Goal: Use online tool/utility: Utilize a website feature to perform a specific function

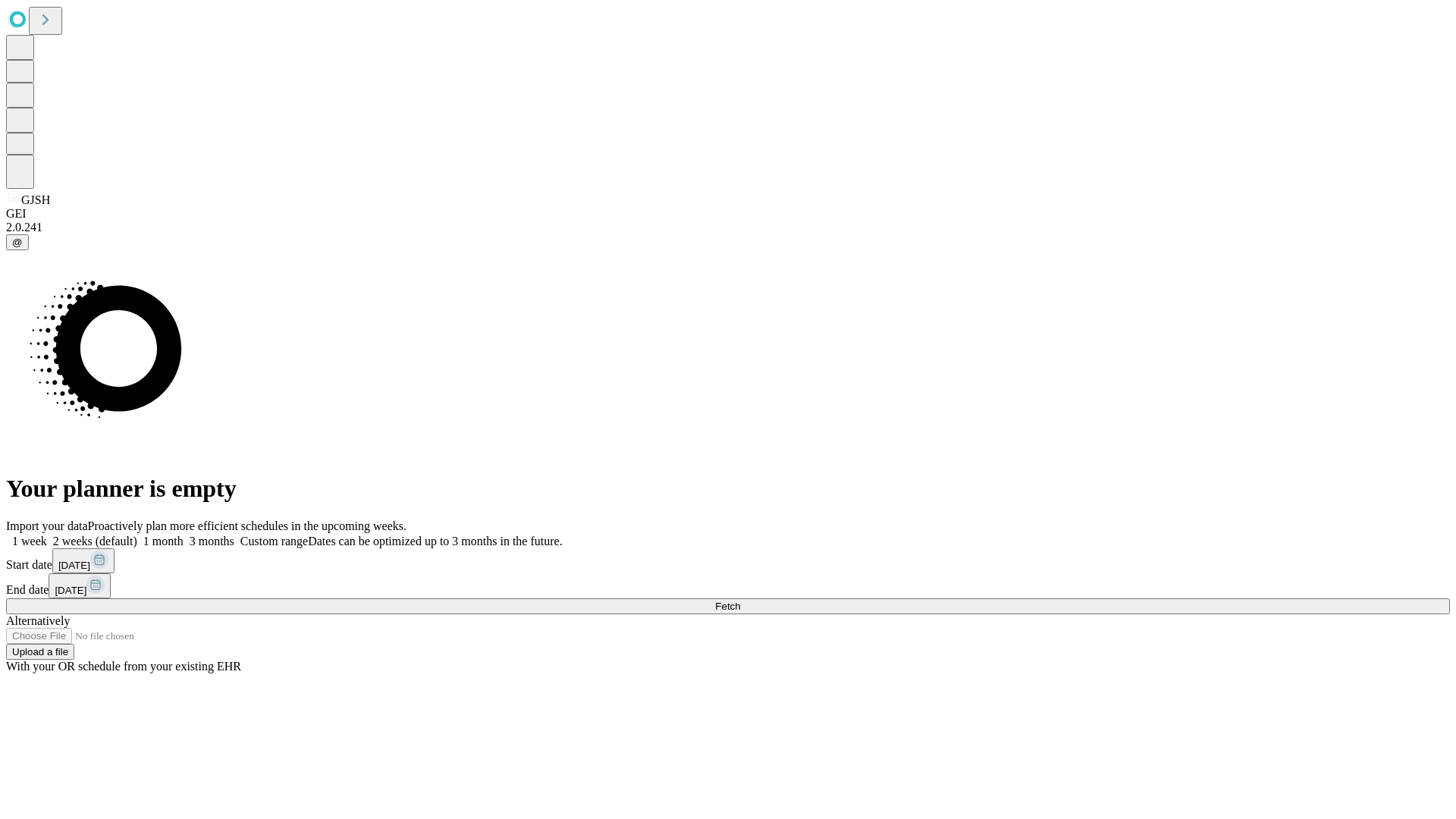
click at [740, 601] on span "Fetch" at bounding box center [727, 606] width 25 height 11
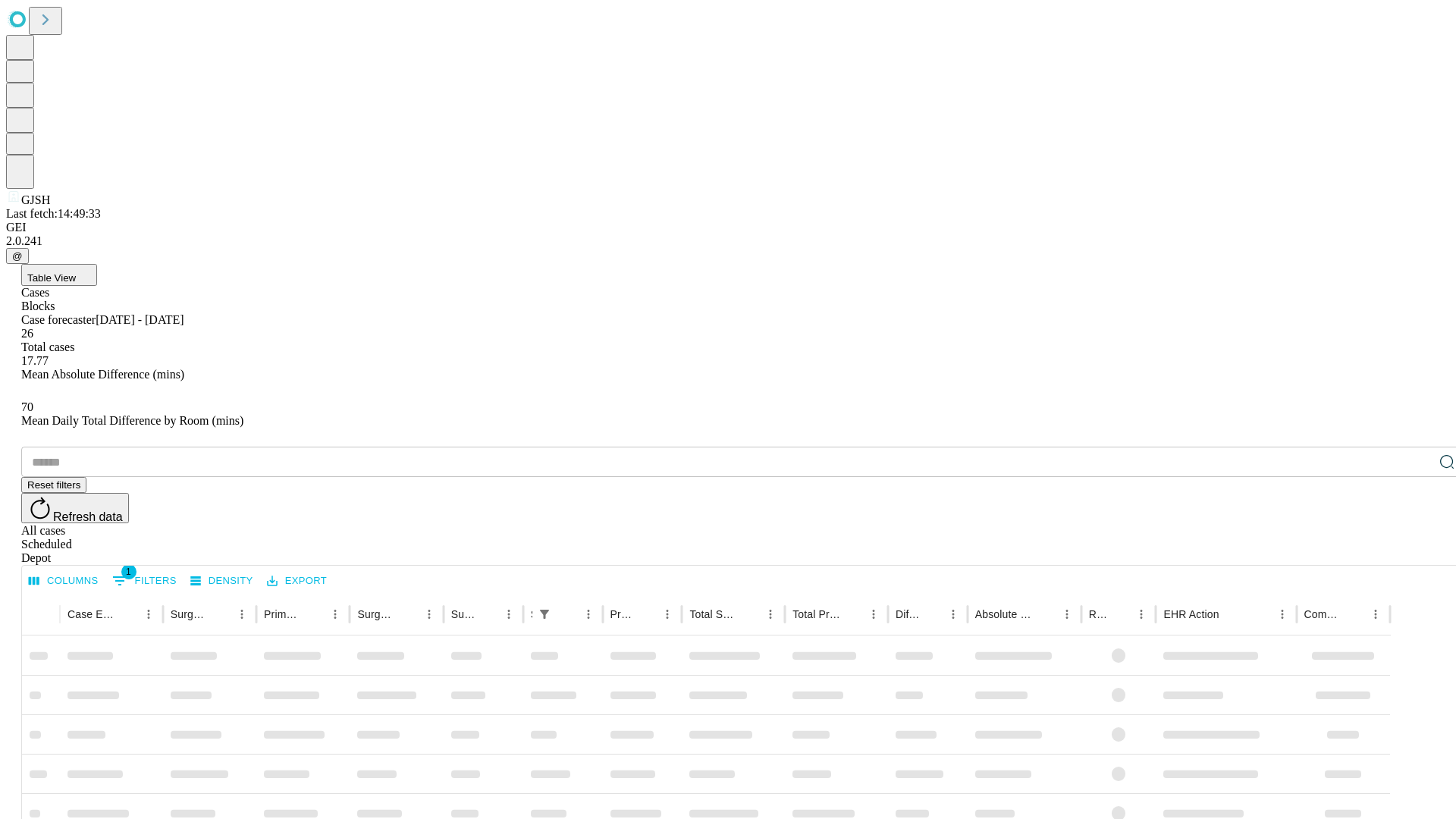
click at [75, 272] on span "Table View" at bounding box center [51, 277] width 49 height 11
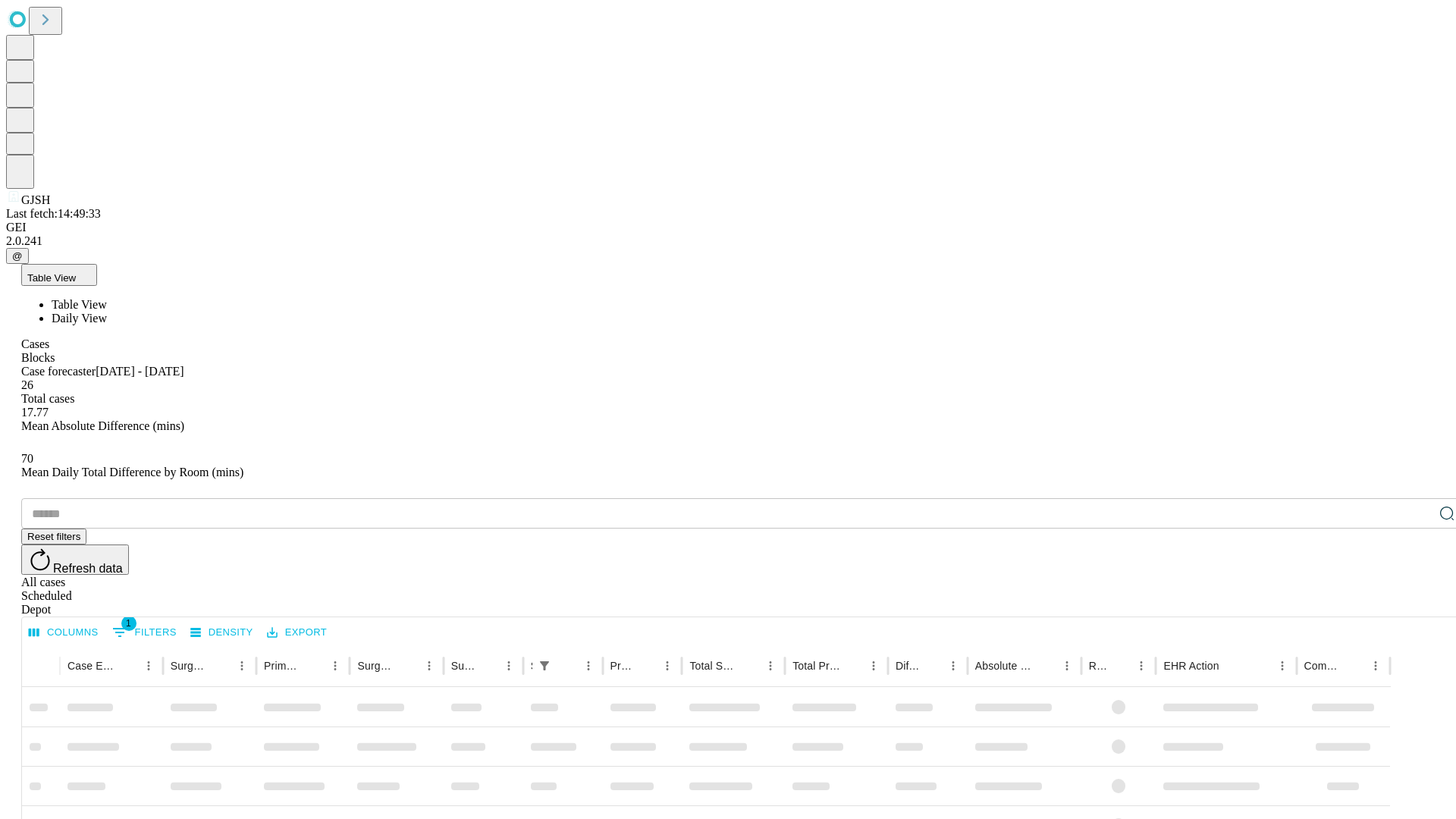
click at [107, 312] on span "Daily View" at bounding box center [79, 318] width 56 height 13
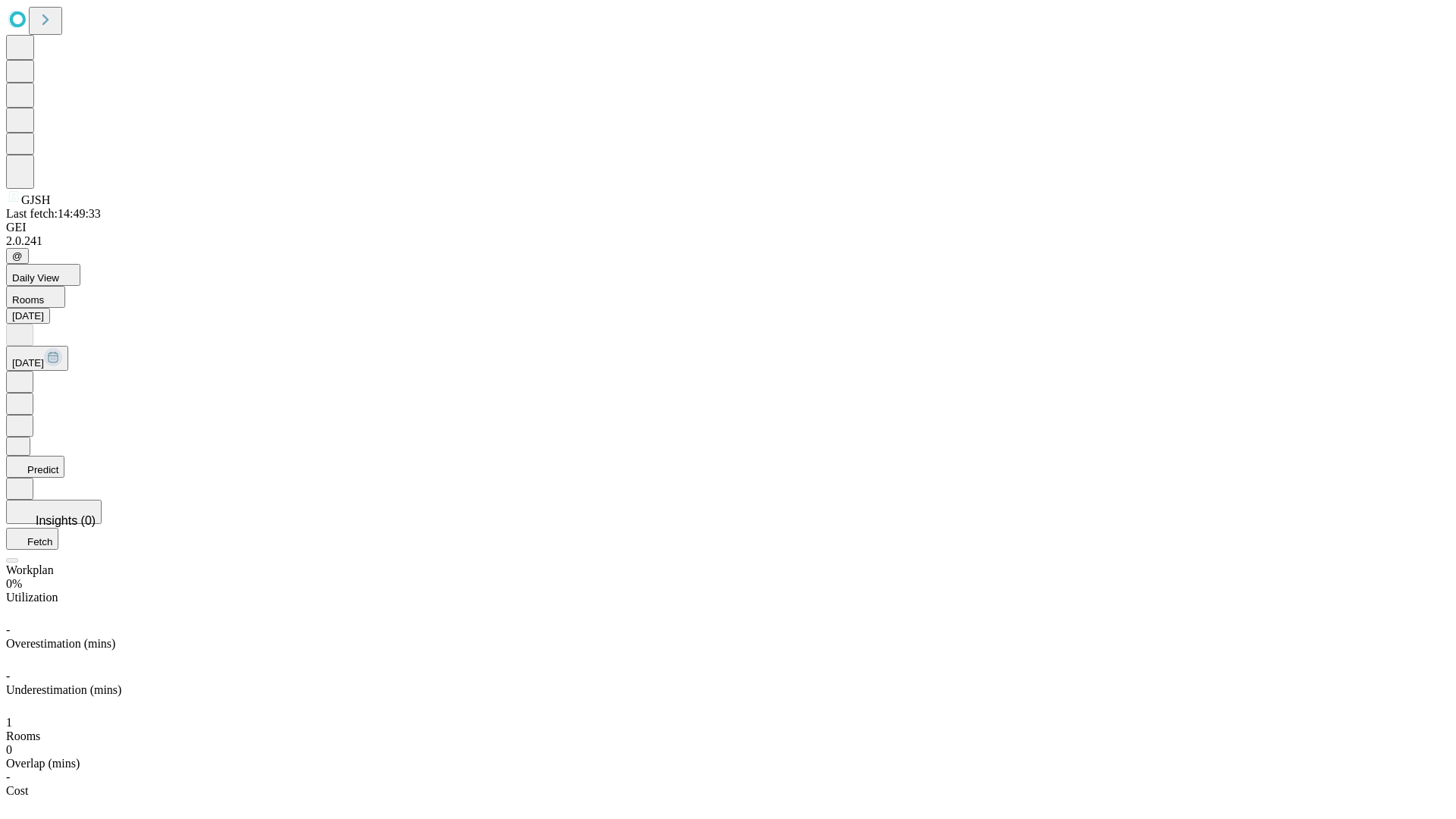
click at [65, 456] on button "Predict" at bounding box center [35, 467] width 59 height 22
